Goal: Task Accomplishment & Management: Use online tool/utility

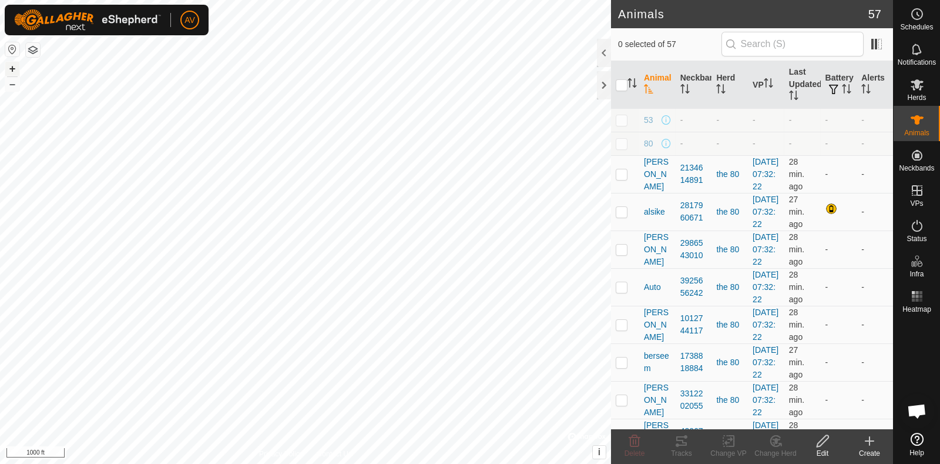
click at [13, 64] on button "+" at bounding box center [12, 69] width 14 height 14
click at [875, 444] on icon at bounding box center [870, 441] width 14 height 14
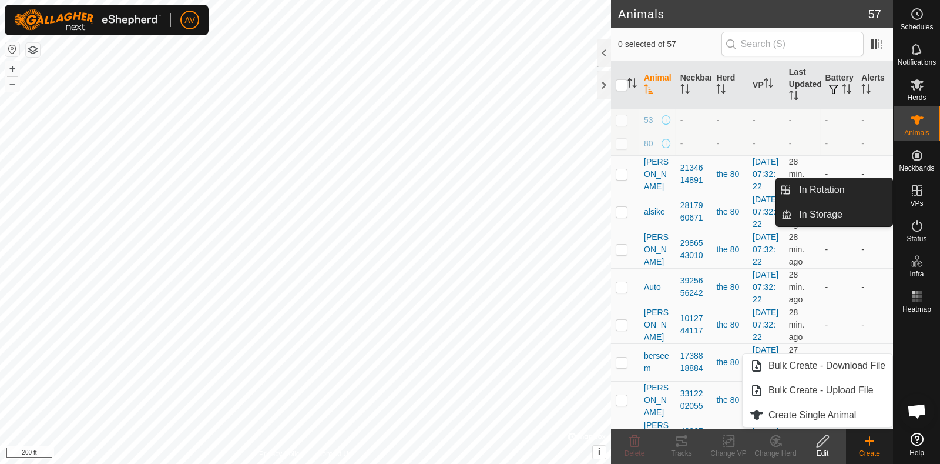
click at [911, 195] on icon at bounding box center [918, 190] width 14 height 14
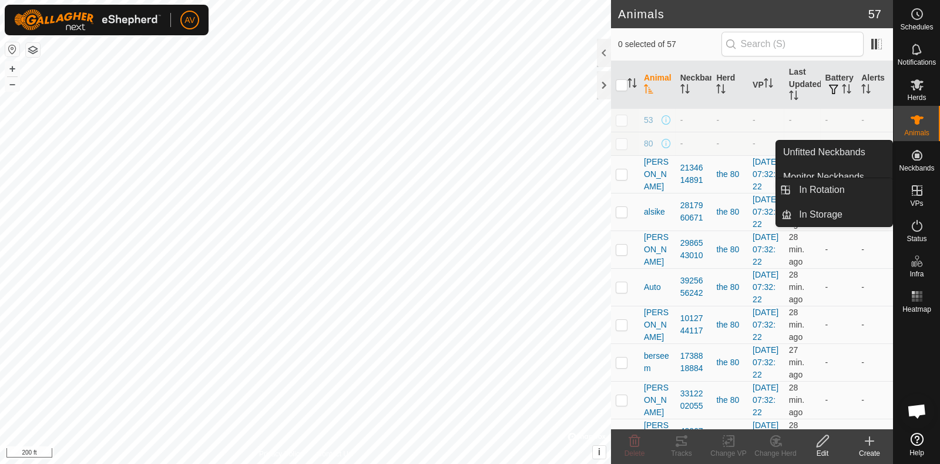
click at [919, 195] on icon at bounding box center [917, 190] width 11 height 11
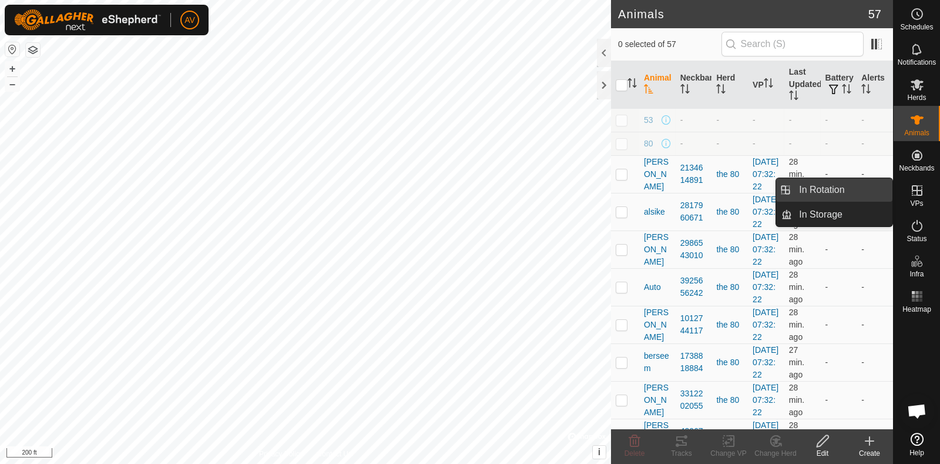
click at [807, 192] on link "In Rotation" at bounding box center [842, 190] width 101 height 24
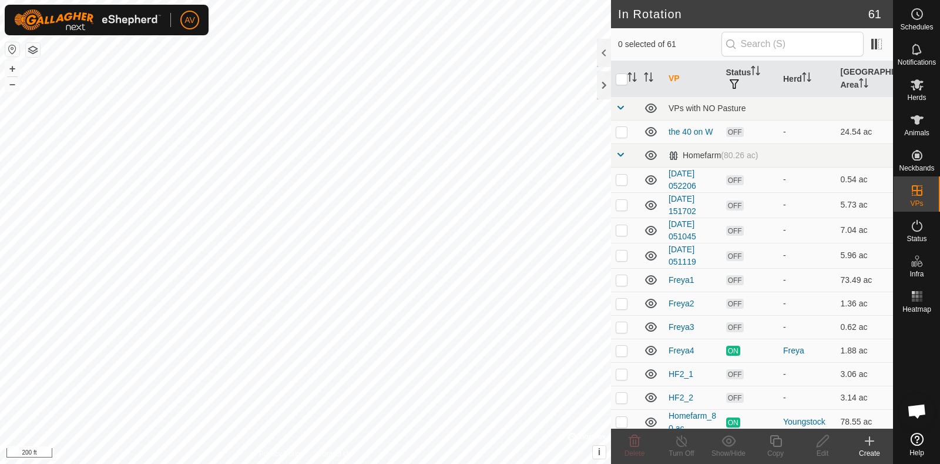
click at [872, 442] on icon at bounding box center [870, 441] width 14 height 14
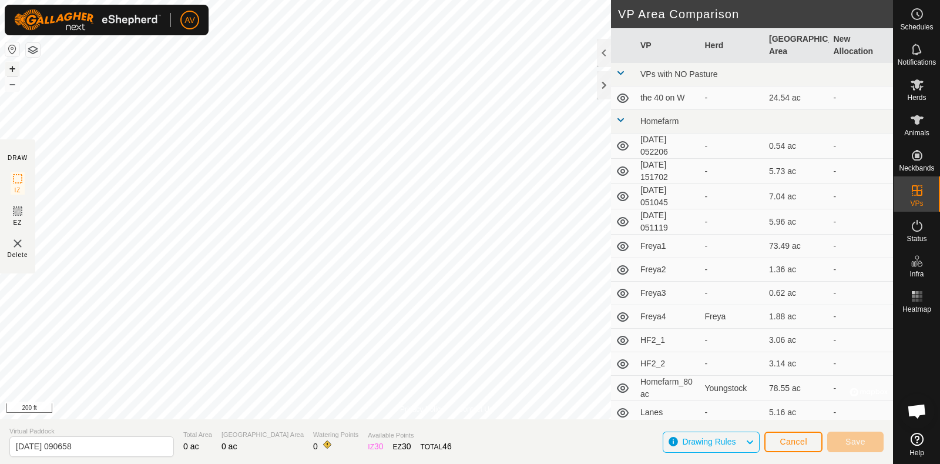
click at [14, 69] on button "+" at bounding box center [12, 69] width 14 height 14
click at [10, 83] on button "–" at bounding box center [12, 84] width 14 height 14
click at [10, 86] on button "–" at bounding box center [12, 84] width 14 height 14
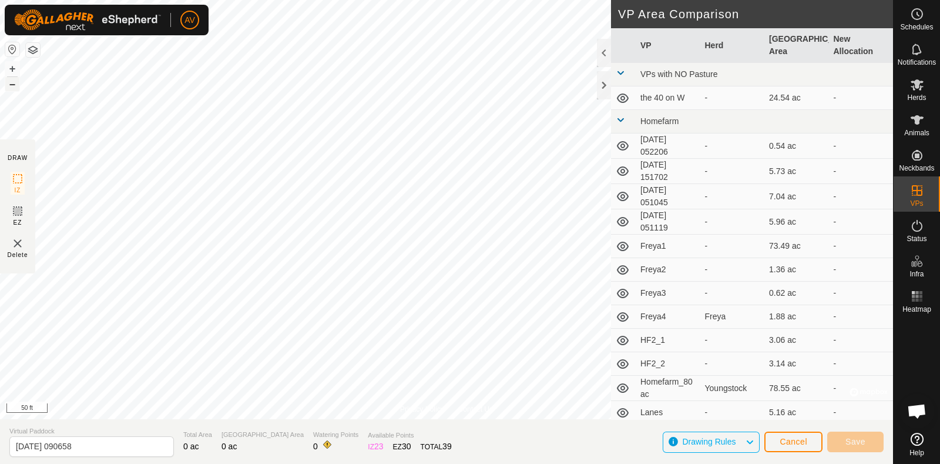
click at [10, 86] on button "–" at bounding box center [12, 84] width 14 height 14
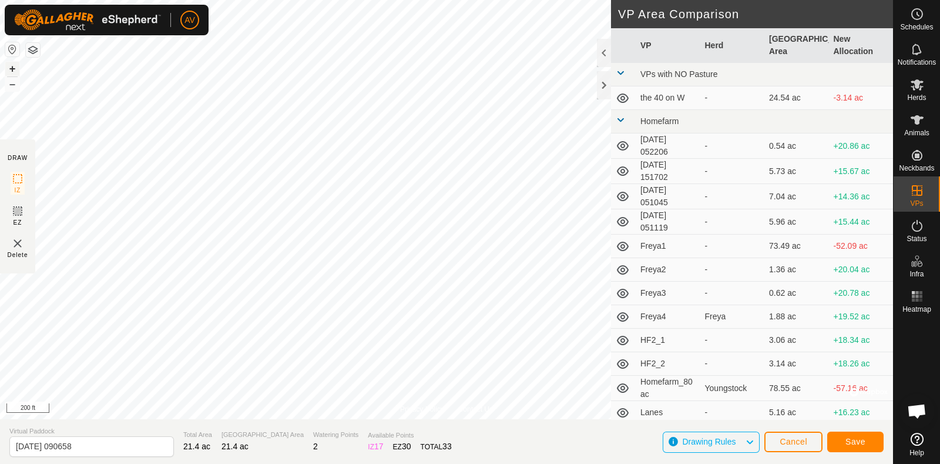
click at [16, 68] on button "+" at bounding box center [12, 69] width 14 height 14
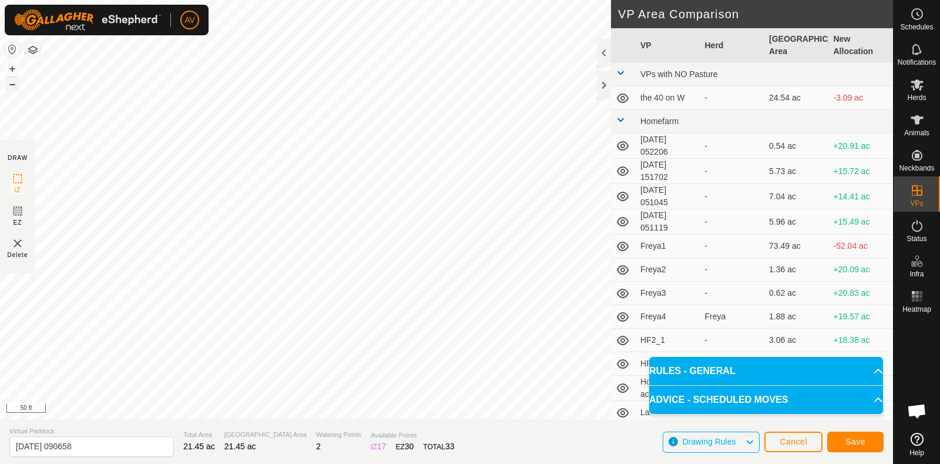
click at [13, 84] on button "–" at bounding box center [12, 84] width 14 height 14
click at [8, 63] on button "+" at bounding box center [12, 69] width 14 height 14
click at [870, 448] on button "Save" at bounding box center [856, 441] width 56 height 21
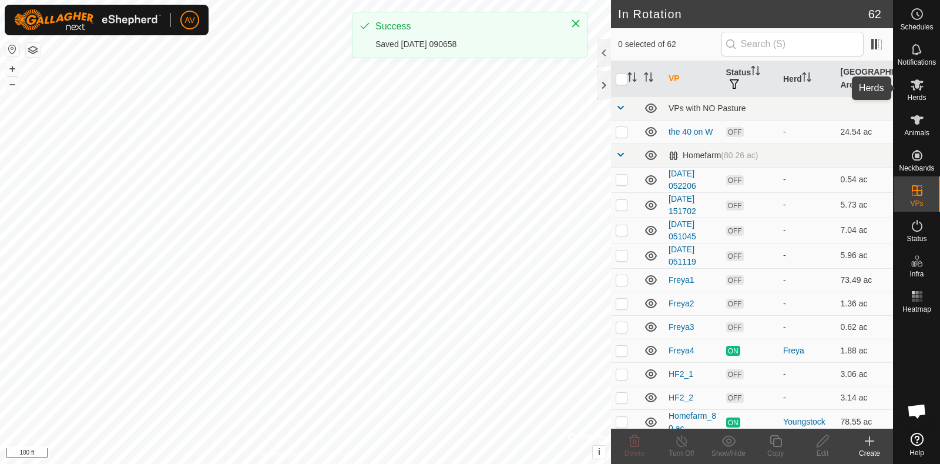
click at [912, 83] on icon at bounding box center [918, 85] width 14 height 14
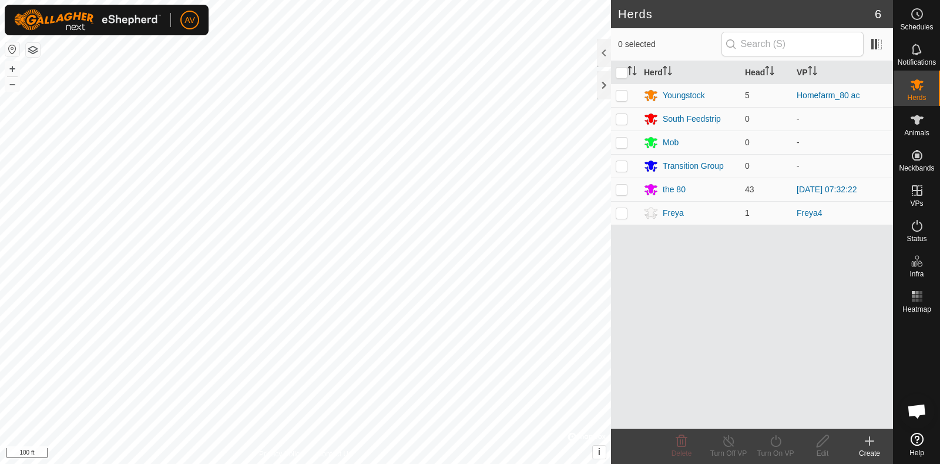
click at [912, 83] on icon at bounding box center [918, 85] width 14 height 14
click at [625, 192] on p-checkbox at bounding box center [622, 189] width 12 height 9
checkbox input "true"
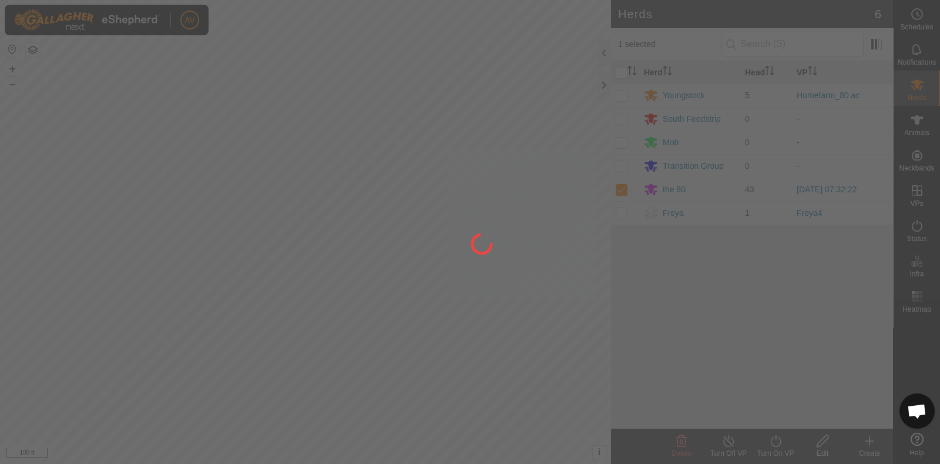
click at [779, 449] on div at bounding box center [470, 232] width 940 height 464
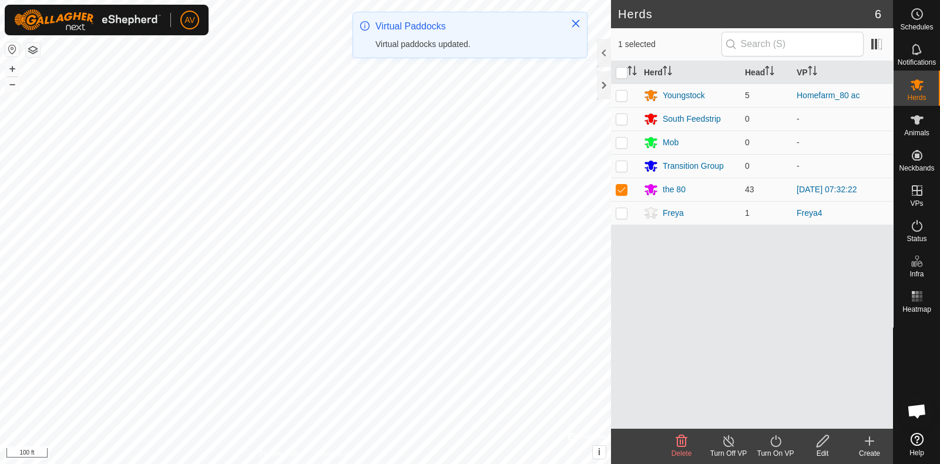
click at [779, 449] on div "Turn On VP" at bounding box center [775, 453] width 47 height 11
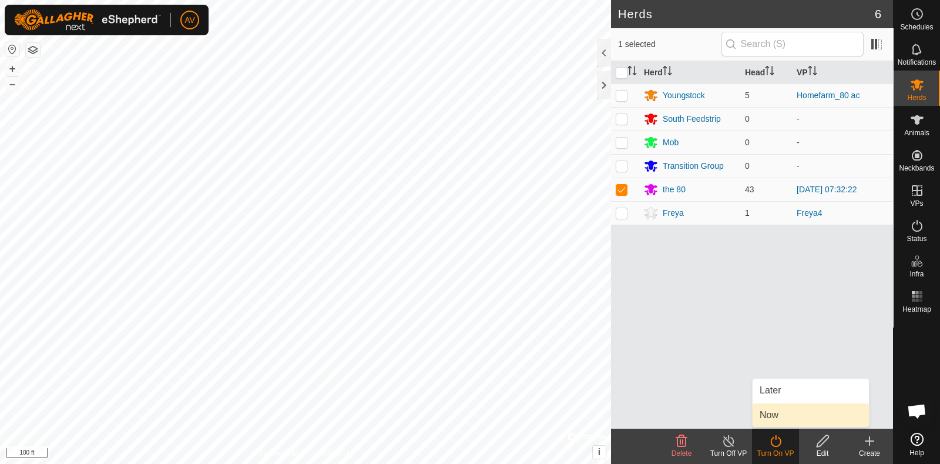
click at [790, 407] on link "Now" at bounding box center [811, 415] width 116 height 24
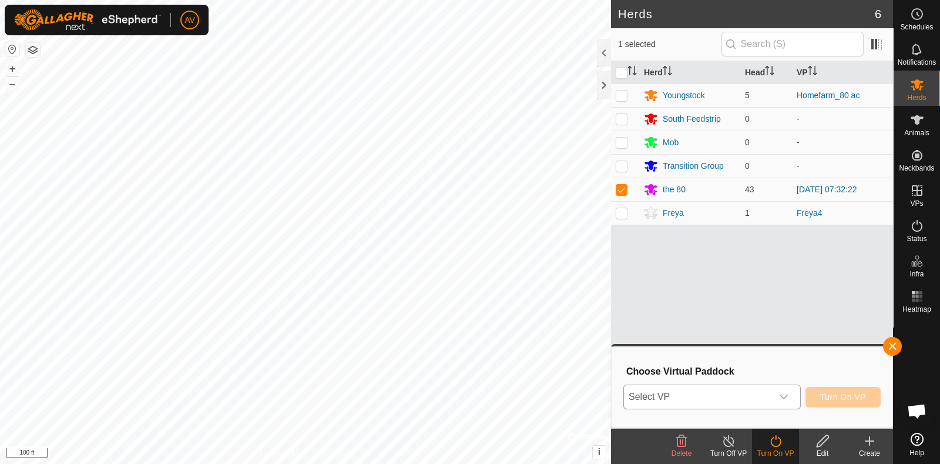
click at [789, 392] on div "dropdown trigger" at bounding box center [784, 397] width 24 height 24
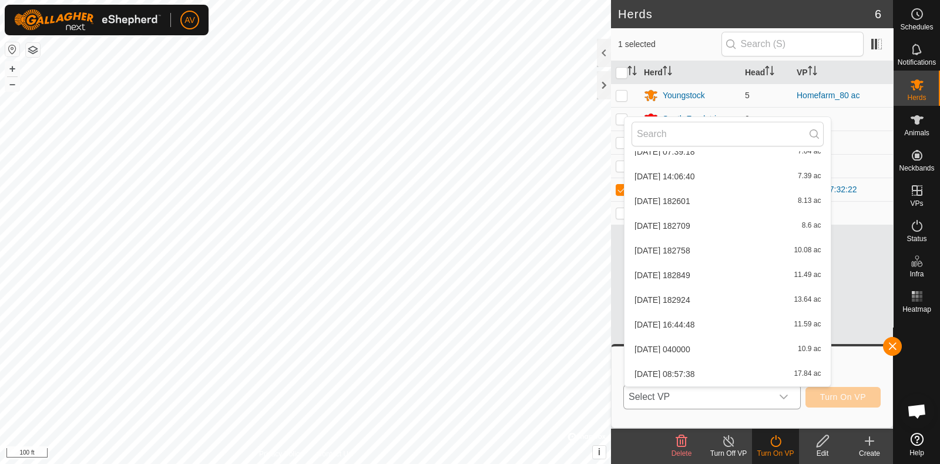
scroll to position [1374, 0]
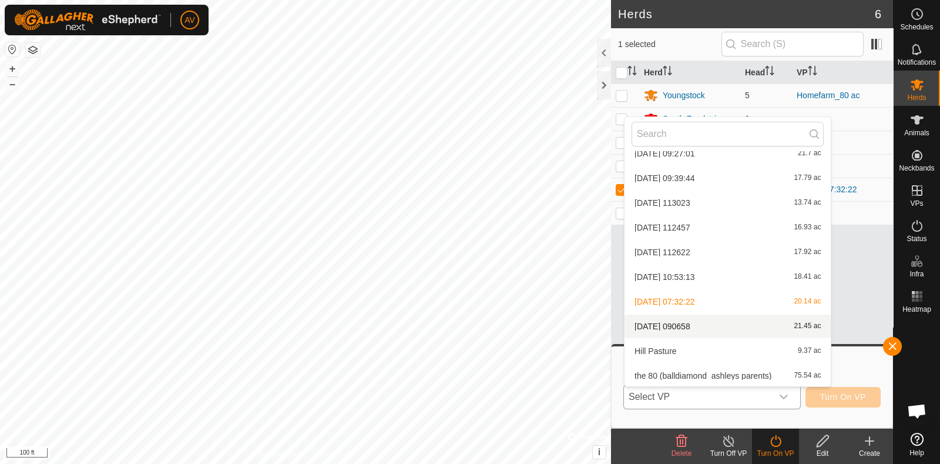
click at [729, 329] on li "[DATE] 090658 21.45 ac" at bounding box center [728, 326] width 206 height 24
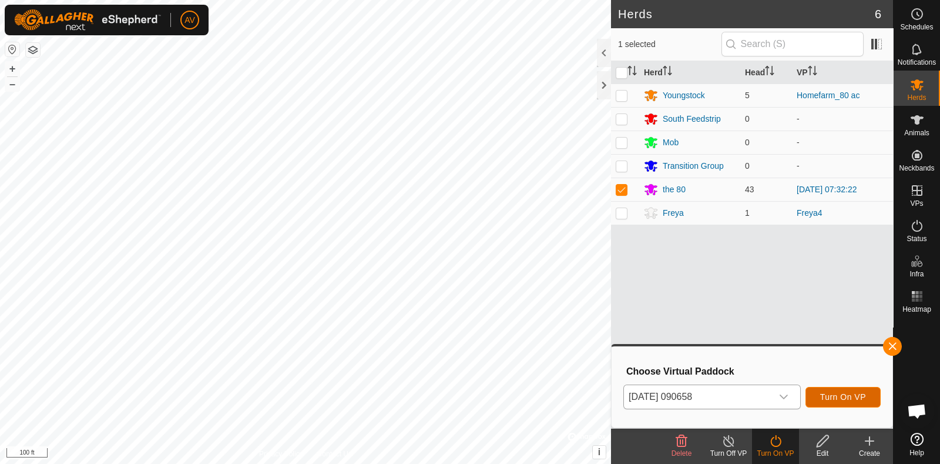
click at [851, 400] on span "Turn On VP" at bounding box center [844, 396] width 46 height 9
